Goal: Transaction & Acquisition: Subscribe to service/newsletter

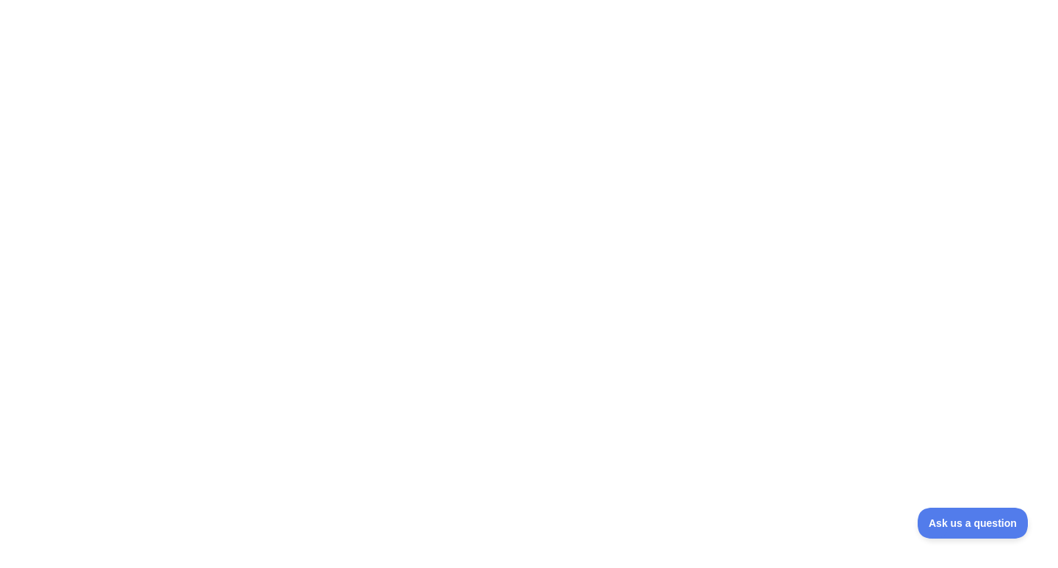
drag, startPoint x: 1031, startPoint y: 0, endPoint x: 605, endPoint y: 238, distance: 488.3
click at [605, 238] on div at bounding box center [529, 284] width 1058 height 568
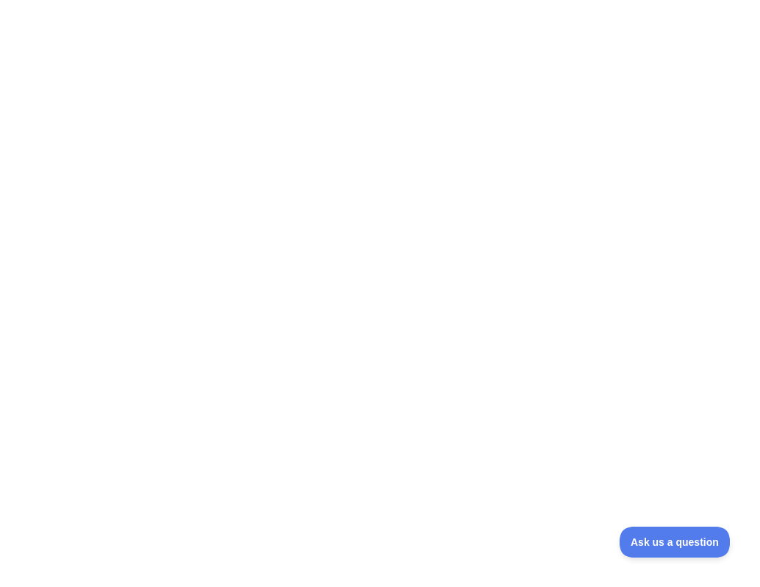
click at [515, 212] on div at bounding box center [380, 293] width 760 height 587
click at [302, 356] on div at bounding box center [380, 293] width 760 height 587
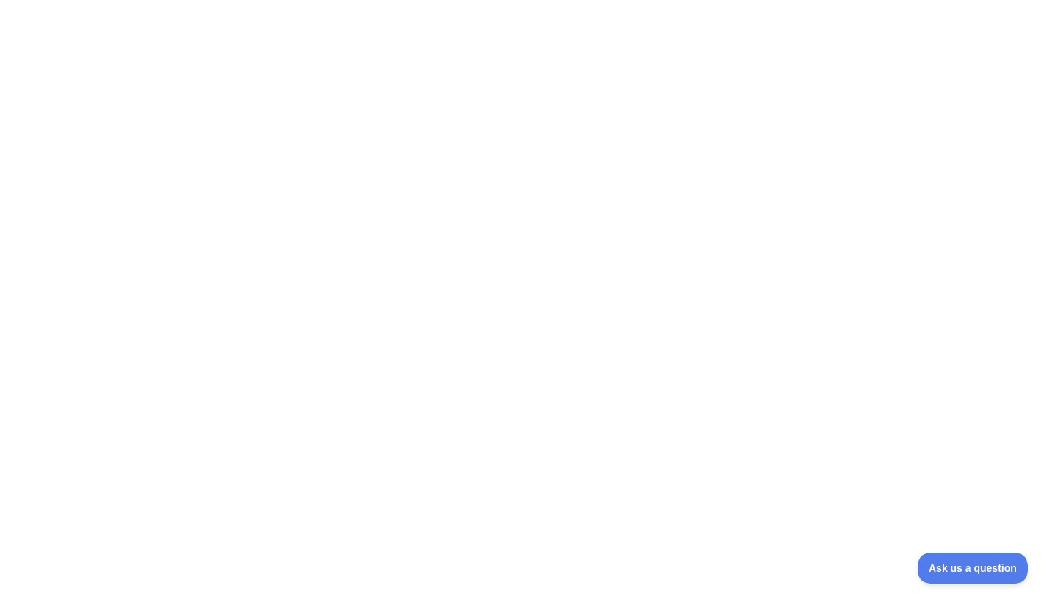
click at [96, 4] on div at bounding box center [529, 306] width 1058 height 613
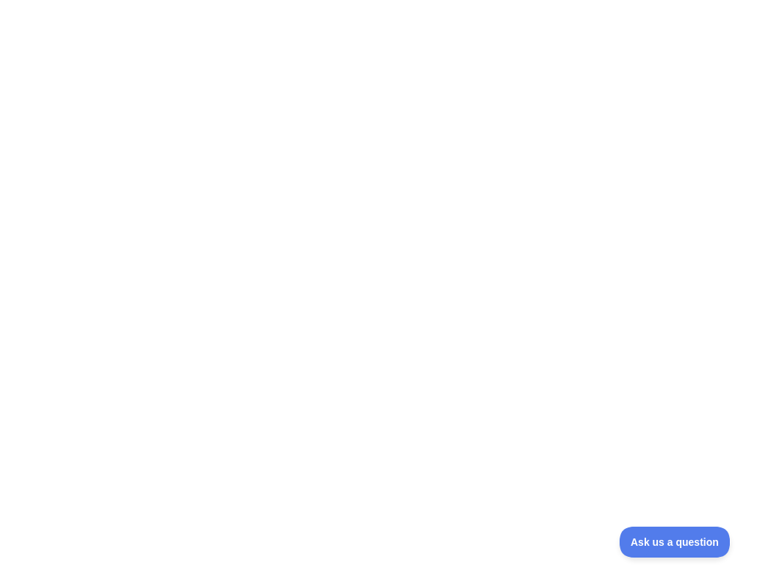
click at [602, 203] on div at bounding box center [380, 293] width 760 height 587
